Goal: Task Accomplishment & Management: Manage account settings

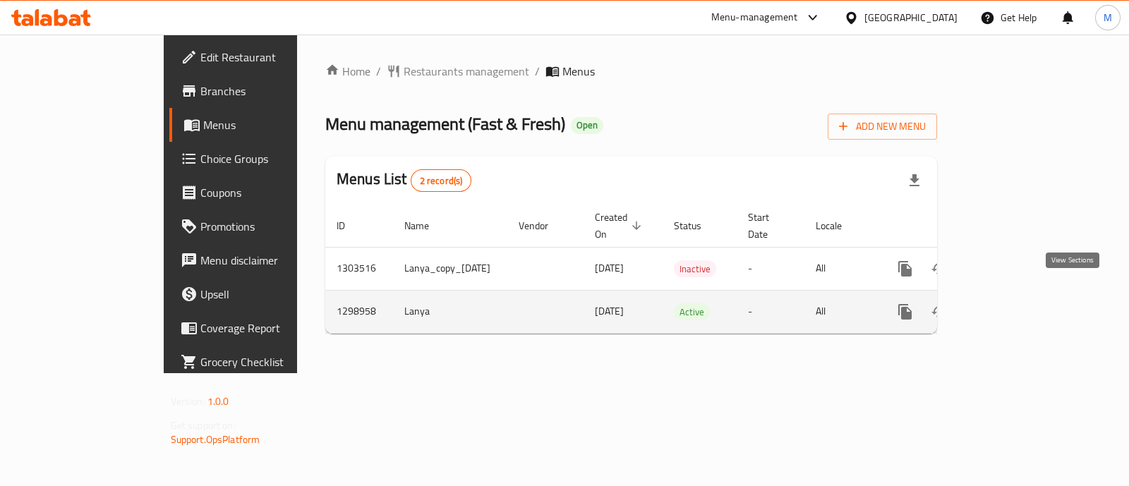
click at [1013, 306] on icon "enhanced table" at bounding box center [1007, 312] width 13 height 13
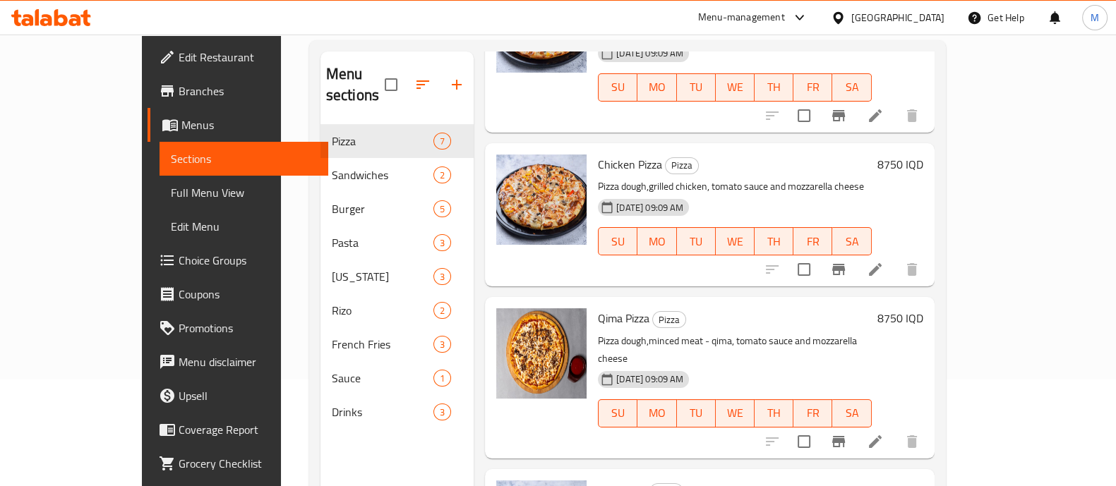
scroll to position [158, 0]
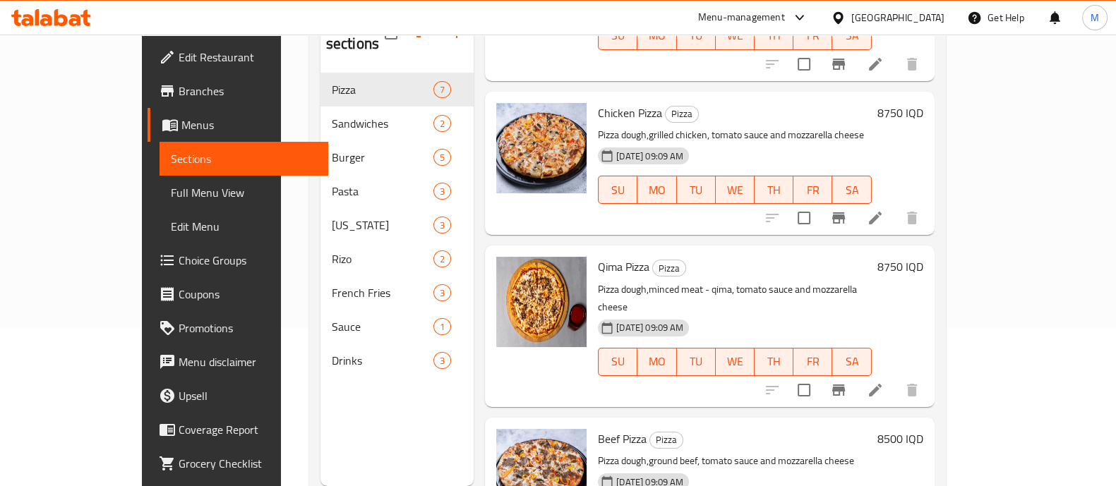
click at [923, 429] on h6 "8500 IQD" at bounding box center [900, 439] width 46 height 20
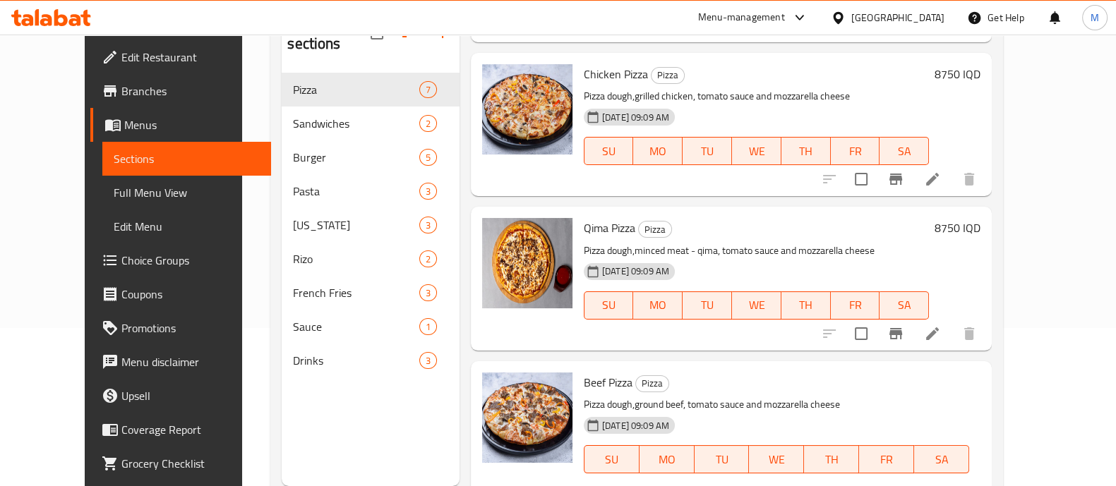
type input "9750"
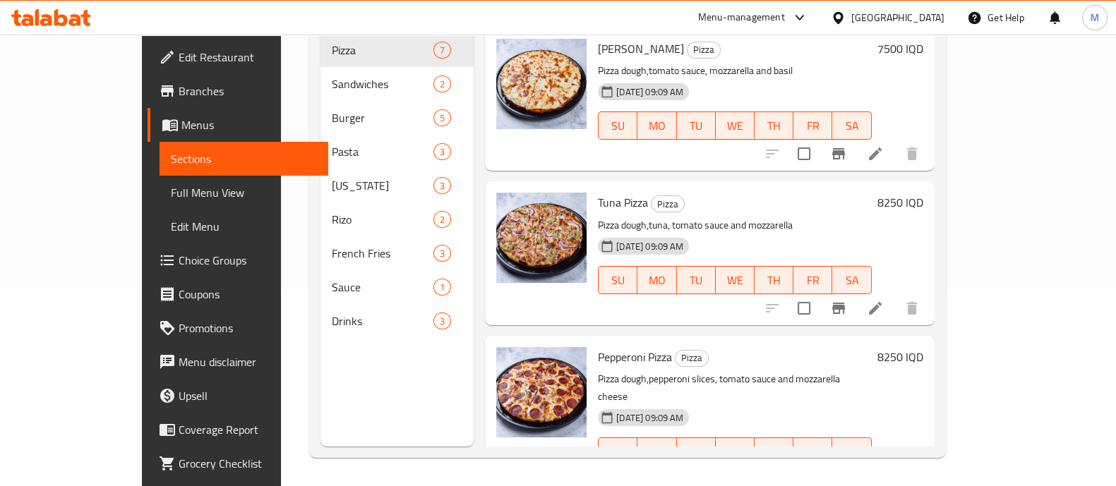
scroll to position [143, 0]
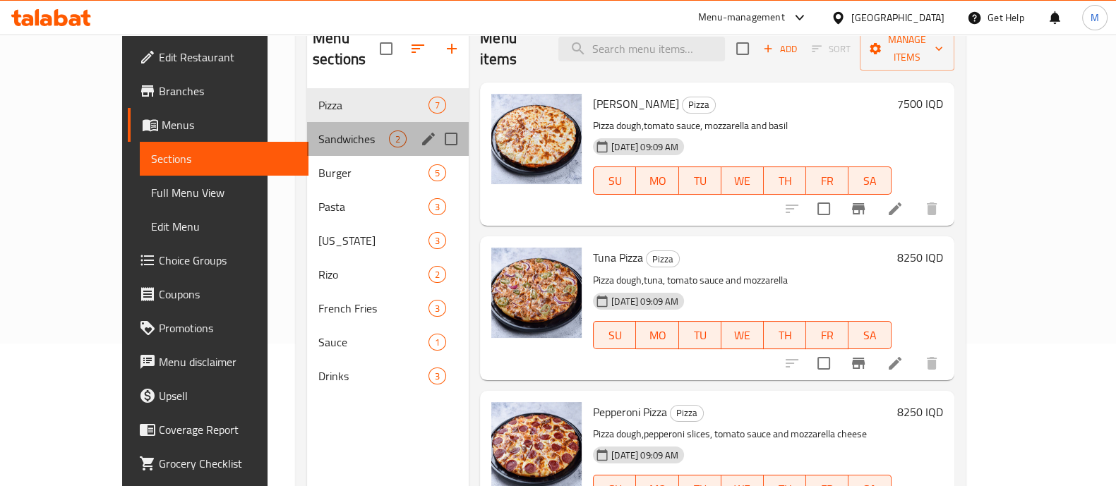
click at [307, 122] on div "Sandwiches 2" at bounding box center [388, 139] width 162 height 34
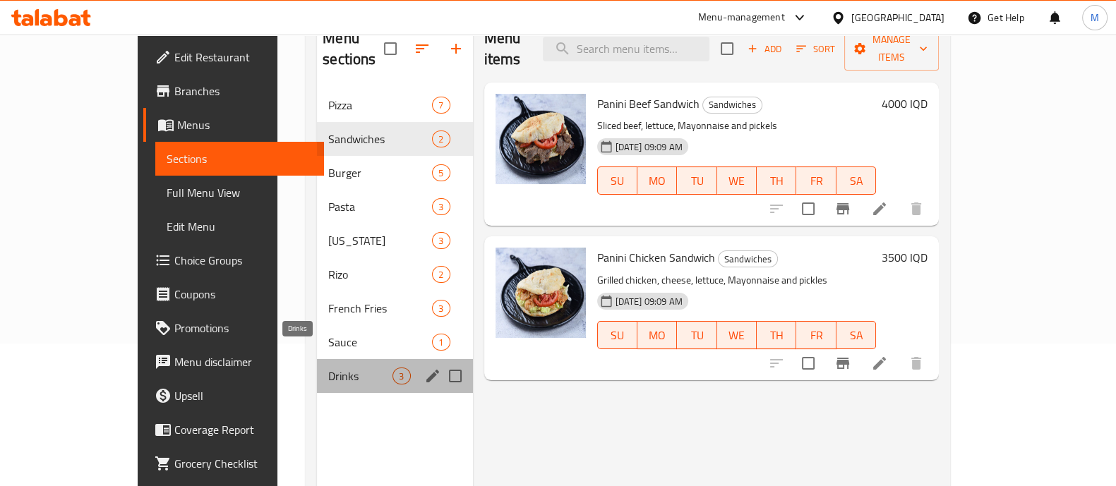
click at [328, 368] on span "Drinks" at bounding box center [360, 376] width 64 height 17
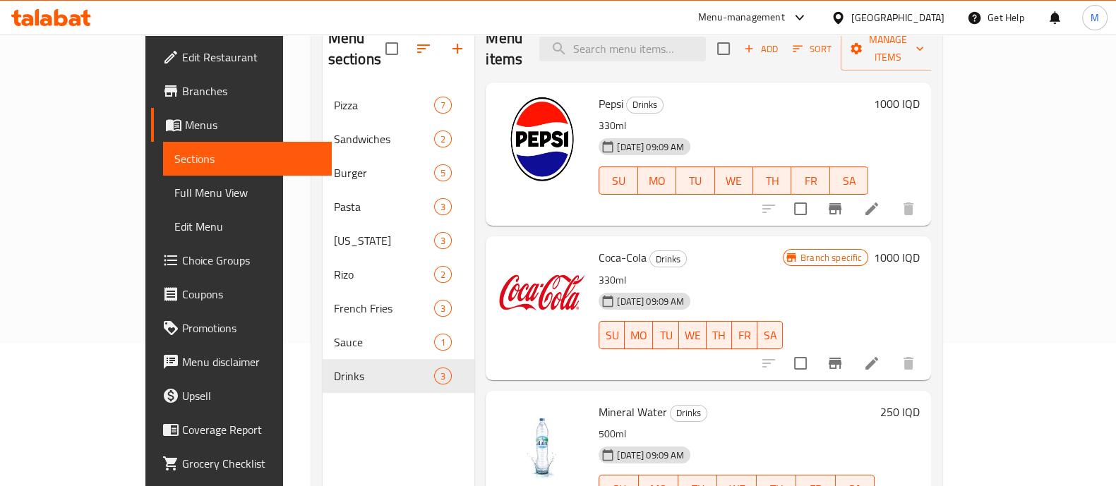
scroll to position [11, 0]
